Goal: Entertainment & Leisure: Browse casually

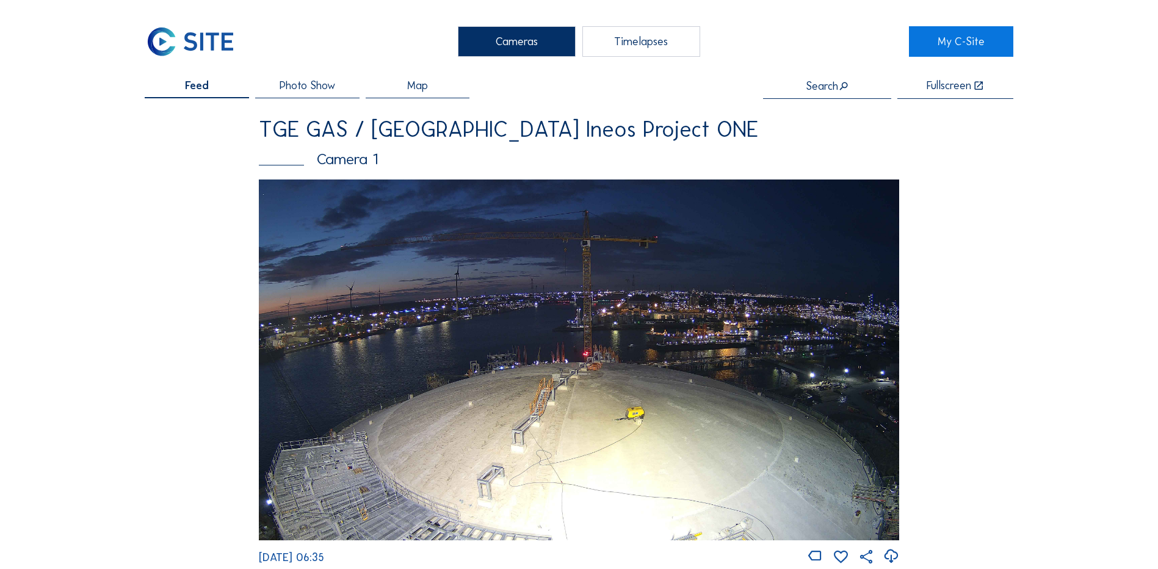
click at [328, 164] on div "Camera 1" at bounding box center [579, 158] width 641 height 15
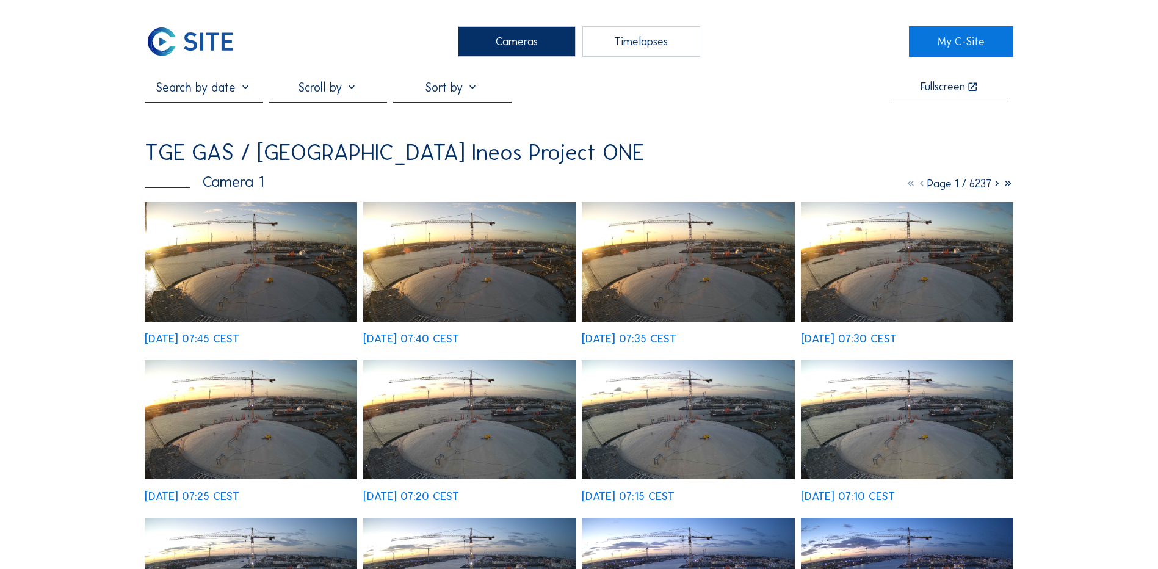
click at [268, 275] on img at bounding box center [251, 262] width 213 height 120
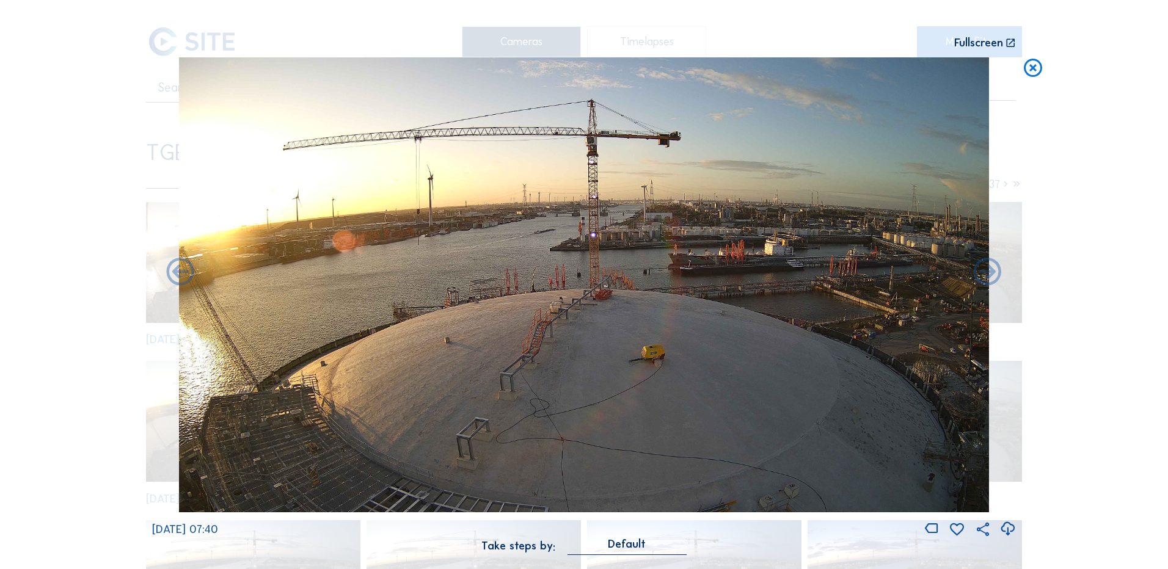
click at [1033, 69] on icon at bounding box center [1033, 68] width 22 height 23
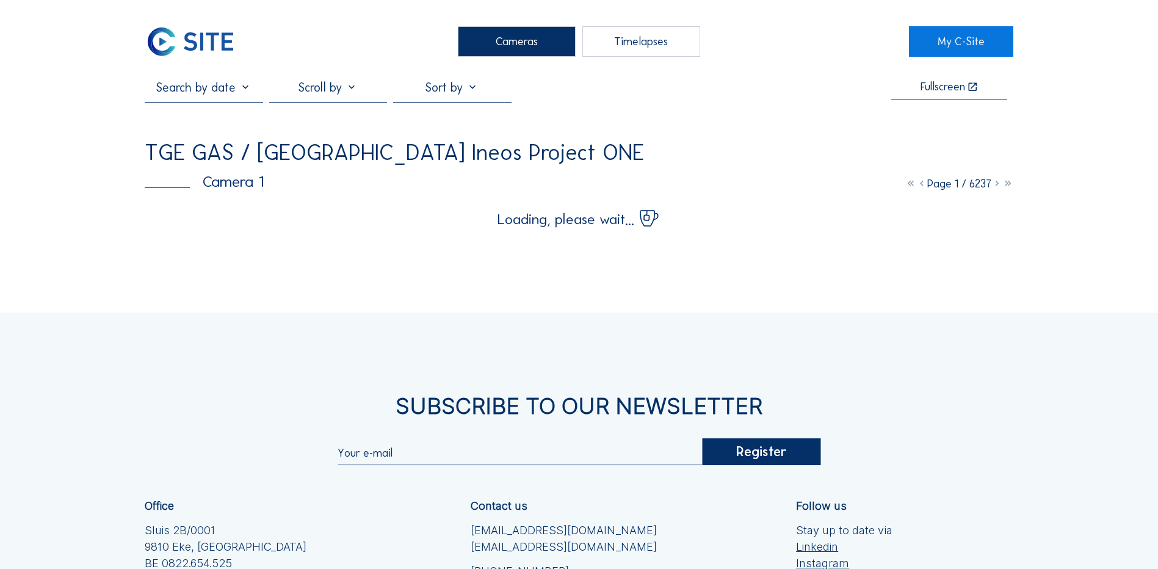
click at [503, 44] on div "Cameras" at bounding box center [517, 41] width 118 height 31
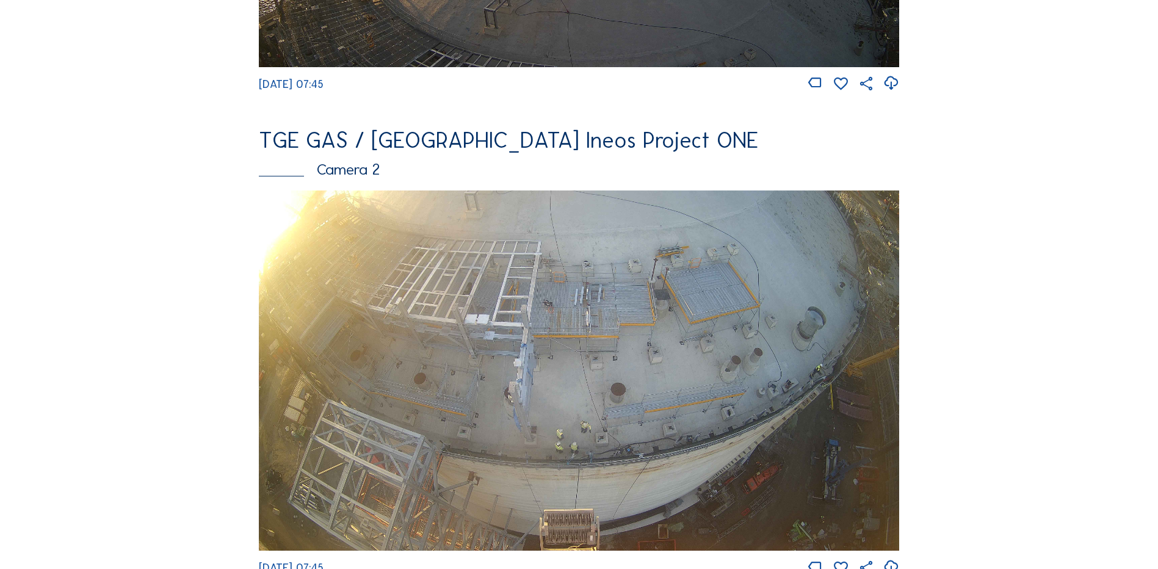
scroll to position [489, 0]
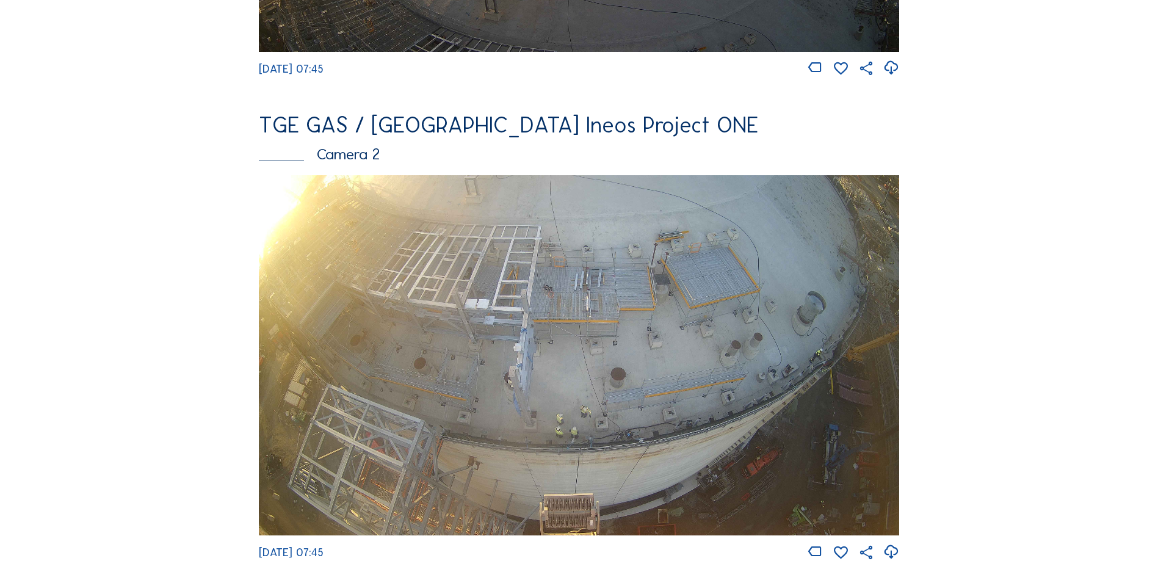
click at [299, 422] on img at bounding box center [579, 355] width 641 height 360
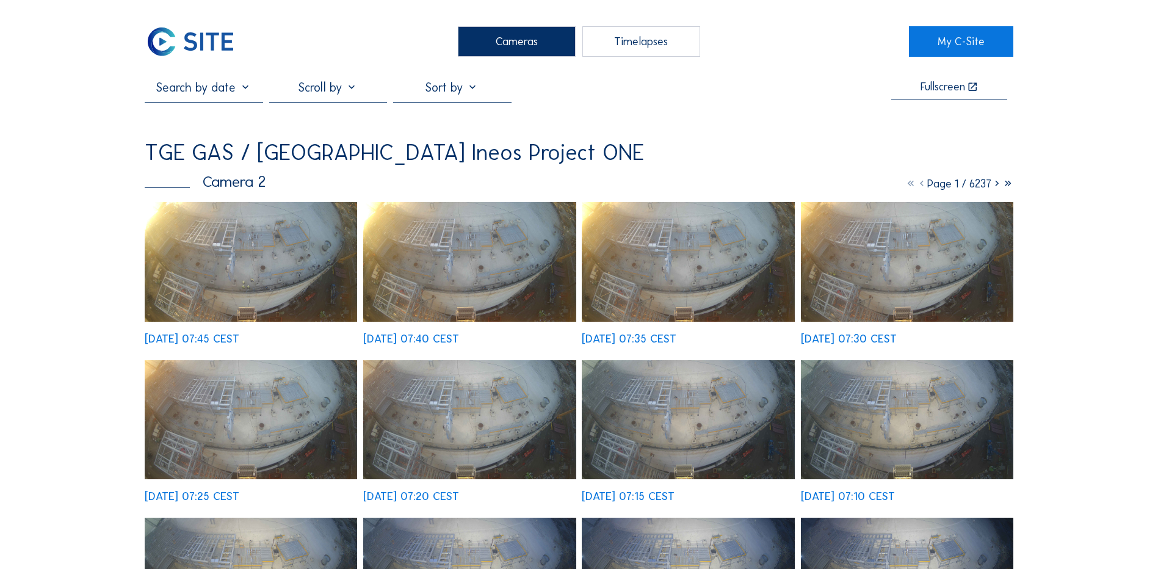
click at [277, 283] on img at bounding box center [251, 262] width 213 height 120
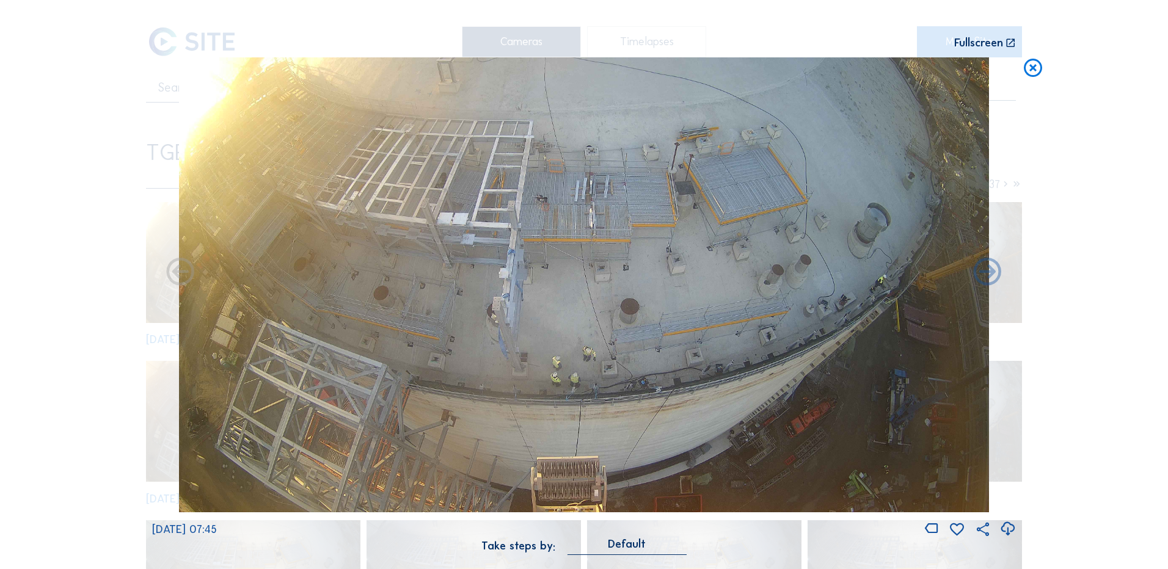
click at [1012, 528] on icon at bounding box center [1007, 529] width 16 height 20
click at [1154, 241] on div "Scroll to travel through time | Press 'Alt' Button + Scroll to Zoom | Click and…" at bounding box center [584, 284] width 1168 height 569
click at [1033, 70] on icon at bounding box center [1033, 68] width 22 height 23
